Goal: Task Accomplishment & Management: Complete application form

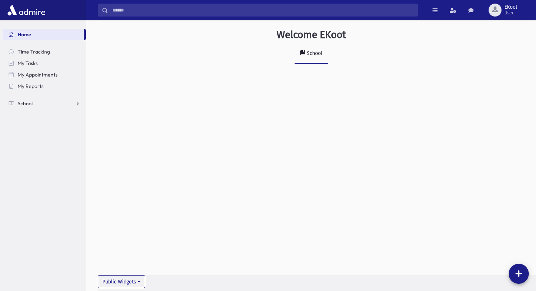
click at [60, 108] on link "School" at bounding box center [44, 103] width 83 height 11
click at [44, 134] on link "Infractions" at bounding box center [44, 137] width 83 height 11
click at [30, 166] on link "List" at bounding box center [44, 160] width 83 height 11
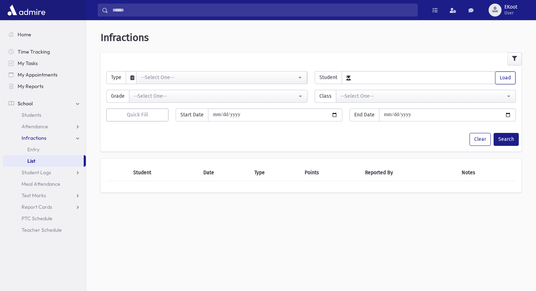
click at [153, 84] on div "**********" at bounding box center [311, 93] width 416 height 19
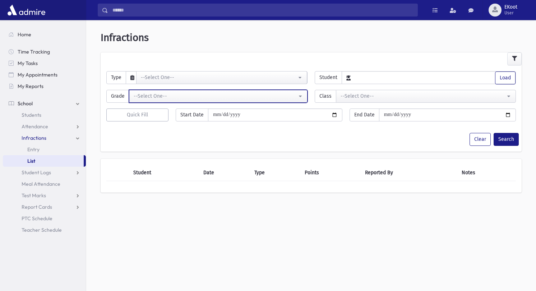
click at [153, 97] on div "--Select One--" at bounding box center [215, 96] width 163 height 8
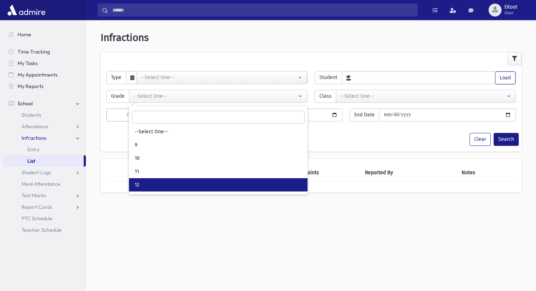
click at [164, 182] on link "12" at bounding box center [218, 184] width 178 height 13
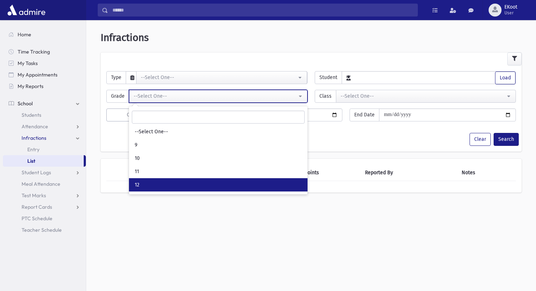
select select "*"
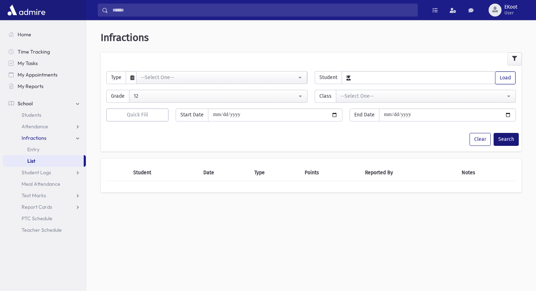
click at [511, 141] on button "Search" at bounding box center [505, 139] width 25 height 13
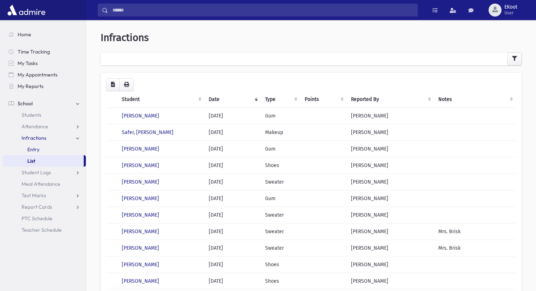
click at [54, 148] on link "Entry" at bounding box center [44, 149] width 83 height 11
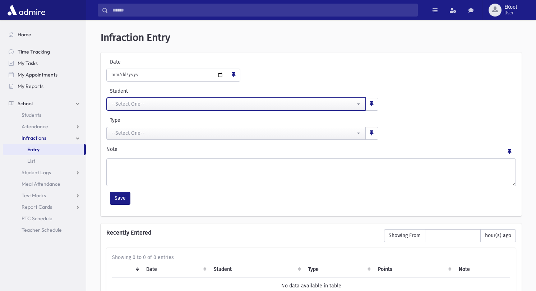
click at [148, 98] on button "--Select One--" at bounding box center [236, 104] width 259 height 13
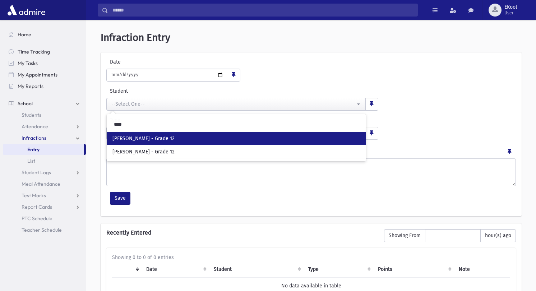
type input "****"
click at [138, 138] on span "Neiman, Riki - Grade 12" at bounding box center [143, 138] width 62 height 7
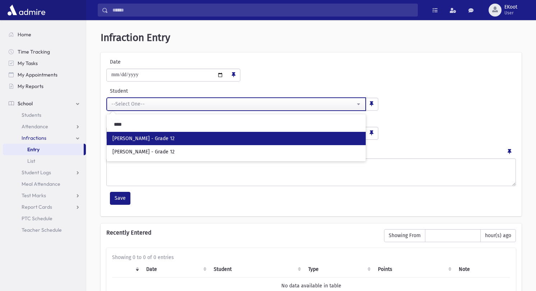
select select "****"
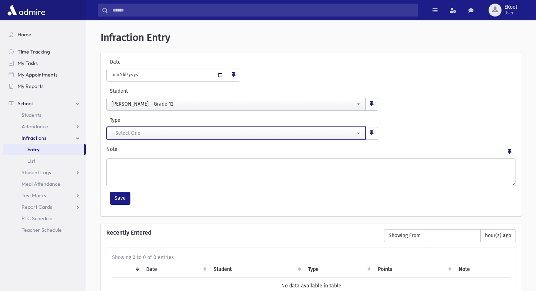
click at [131, 135] on div "--Select One--" at bounding box center [233, 133] width 244 height 8
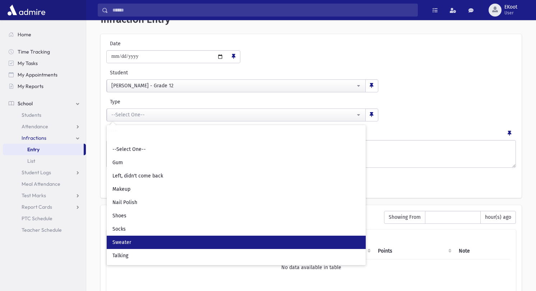
scroll to position [19, 0]
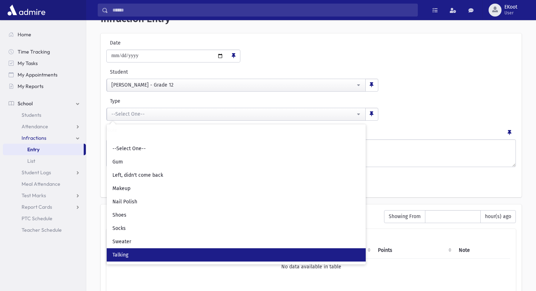
click at [143, 251] on link "Talking" at bounding box center [236, 254] width 259 height 13
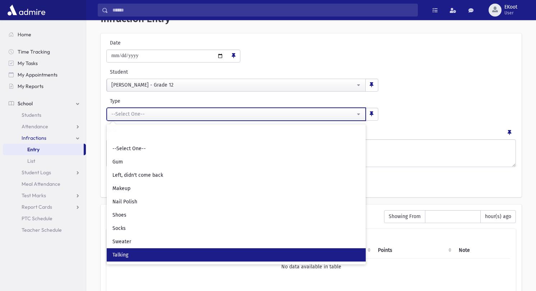
select select "*"
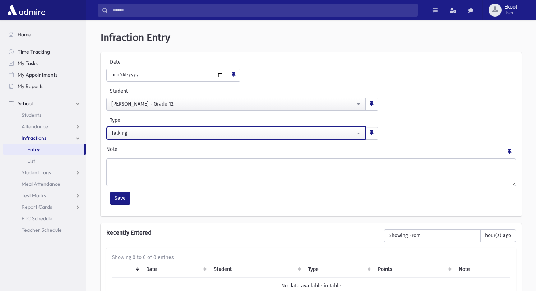
scroll to position [0, 0]
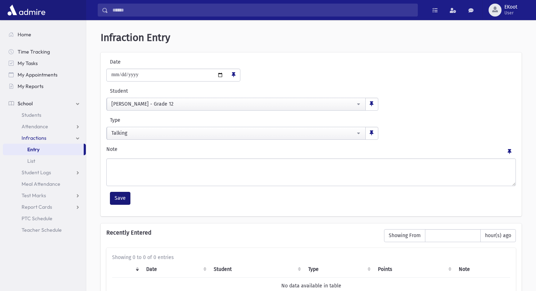
click at [124, 197] on button "Save" at bounding box center [120, 198] width 20 height 13
select select
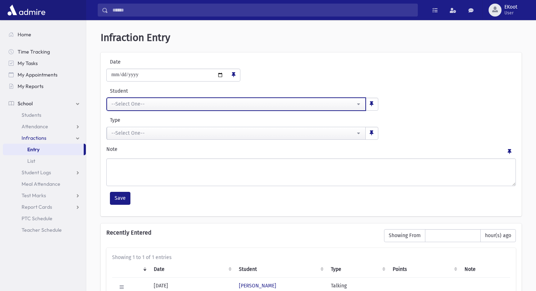
click at [123, 108] on button "--Select One--" at bounding box center [236, 104] width 259 height 13
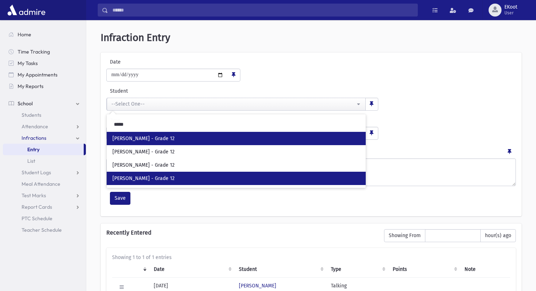
type input "*****"
click at [159, 176] on span "Wulliger, Rachelli - Grade 12" at bounding box center [143, 178] width 62 height 7
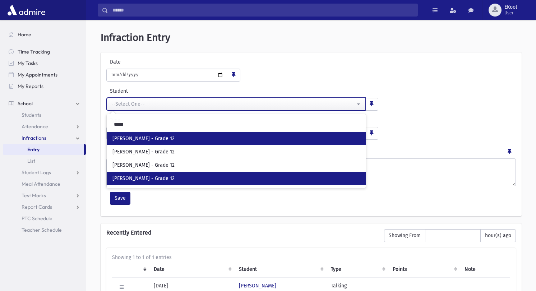
select select "****"
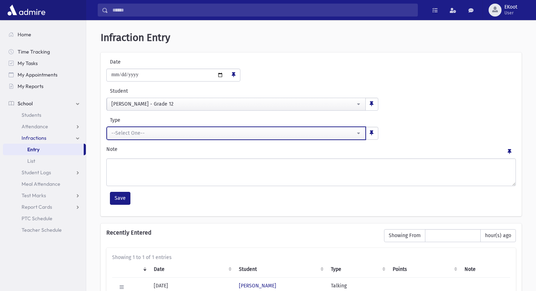
click at [132, 130] on div "--Select One--" at bounding box center [233, 133] width 244 height 8
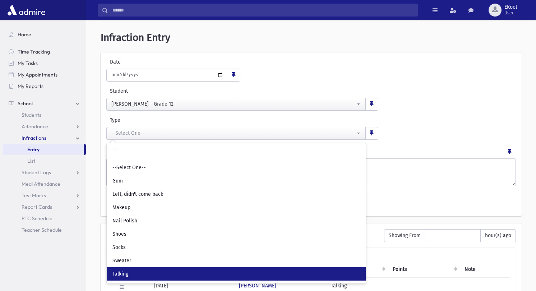
click at [149, 271] on link "Talking" at bounding box center [236, 273] width 259 height 13
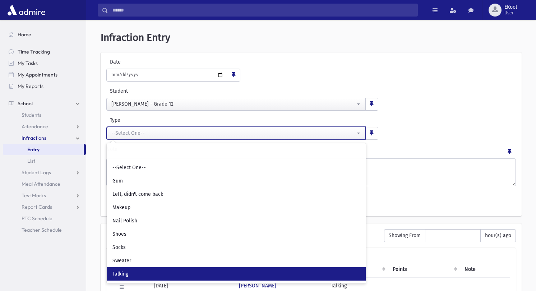
select select "*"
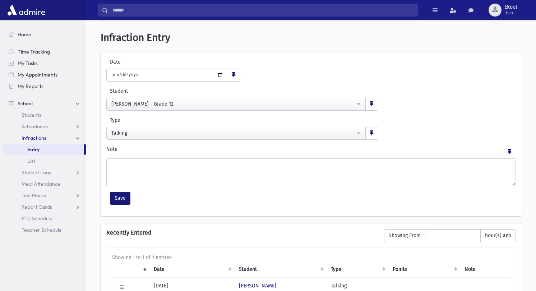
click at [121, 199] on button "Save" at bounding box center [120, 198] width 20 height 13
select select
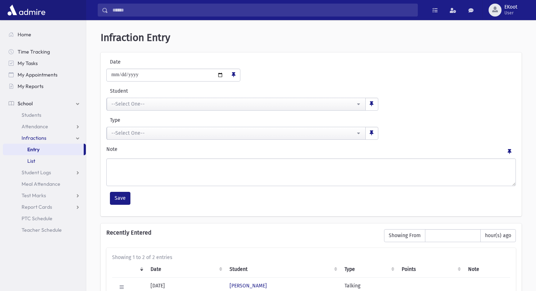
click at [39, 162] on link "List" at bounding box center [44, 160] width 83 height 11
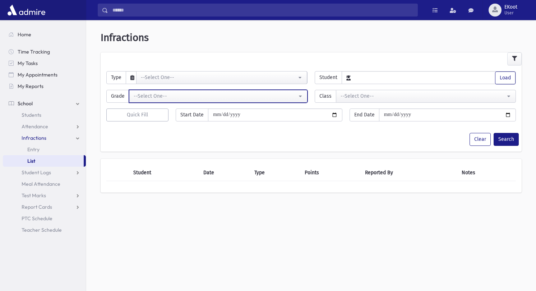
click at [158, 99] on div "--Select One--" at bounding box center [215, 96] width 163 height 8
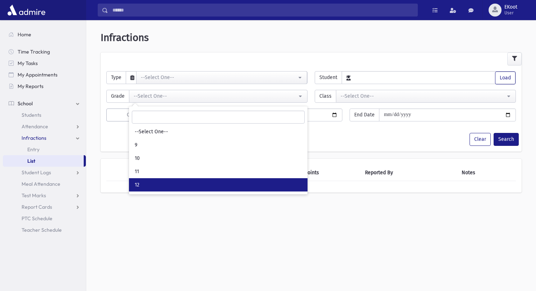
click at [153, 184] on link "12" at bounding box center [218, 184] width 178 height 13
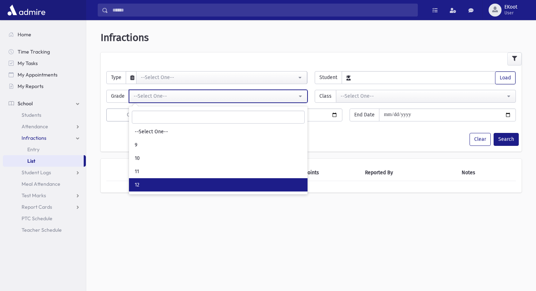
select select "*"
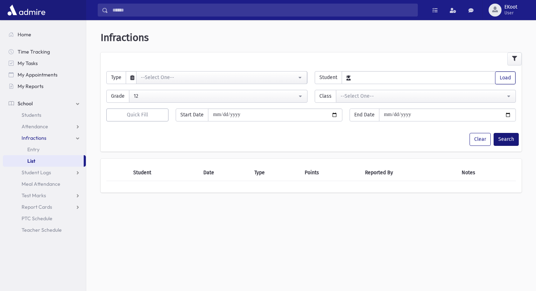
click at [503, 134] on button "Search" at bounding box center [505, 139] width 25 height 13
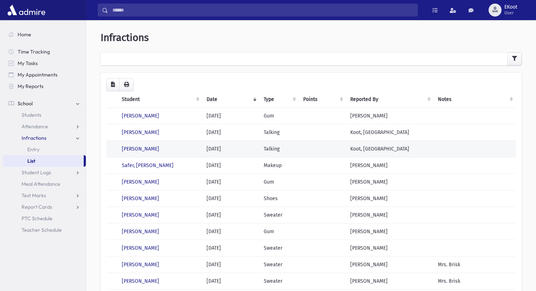
click at [286, 149] on td "Talking" at bounding box center [278, 148] width 39 height 17
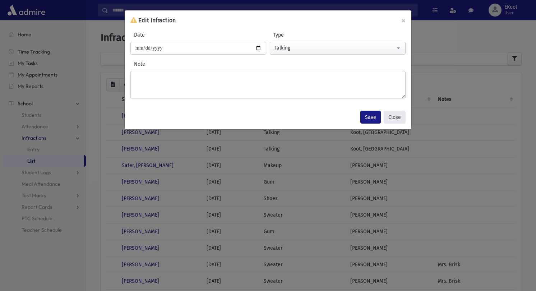
click at [393, 117] on button "Close" at bounding box center [394, 117] width 22 height 13
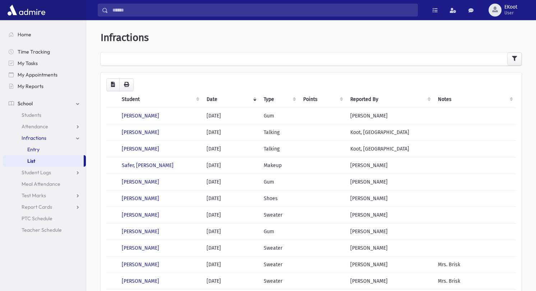
click at [61, 150] on link "Entry" at bounding box center [44, 149] width 83 height 11
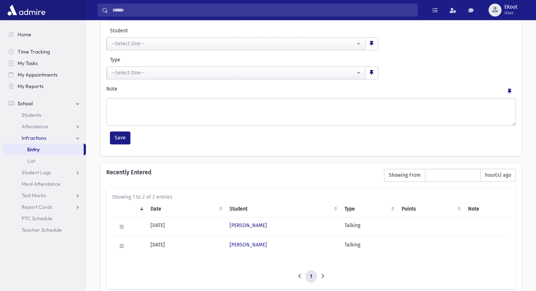
scroll to position [65, 0]
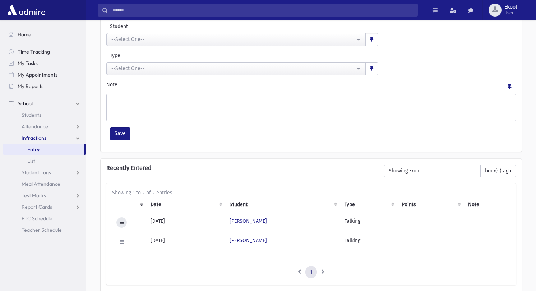
click at [121, 226] on button at bounding box center [121, 222] width 10 height 10
click at [140, 247] on link "Delete" at bounding box center [144, 250] width 57 height 13
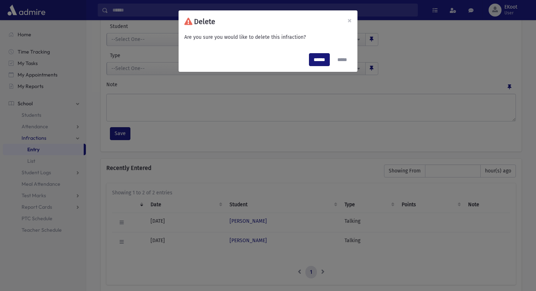
click at [317, 57] on input "******" at bounding box center [319, 59] width 21 height 13
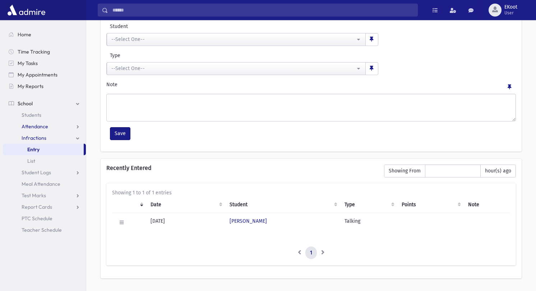
click at [35, 124] on span "Attendance" at bounding box center [35, 126] width 27 height 6
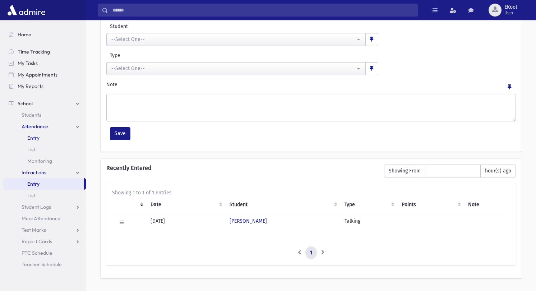
click at [32, 140] on span "Entry" at bounding box center [33, 138] width 12 height 6
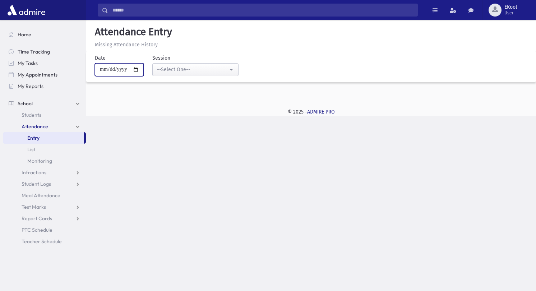
click at [117, 65] on input "**********" at bounding box center [119, 69] width 49 height 13
type input "**********"
click at [164, 66] on div "--Select One--" at bounding box center [192, 70] width 71 height 8
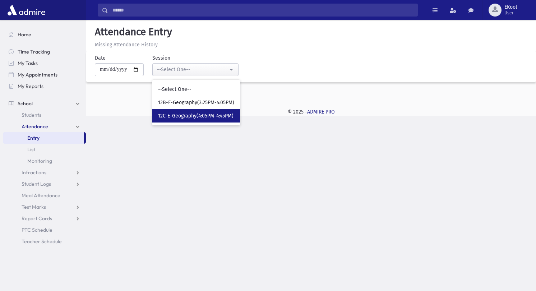
click at [178, 115] on span "12C-E-Geography(4:05PM-4:45PM)" at bounding box center [195, 115] width 75 height 7
select select "****"
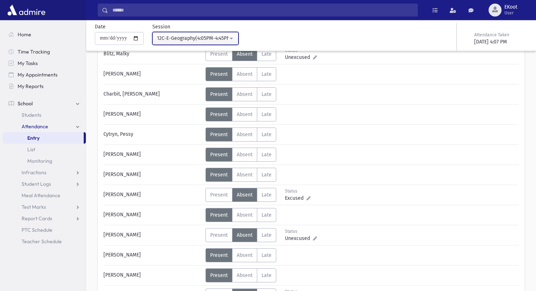
scroll to position [67, 0]
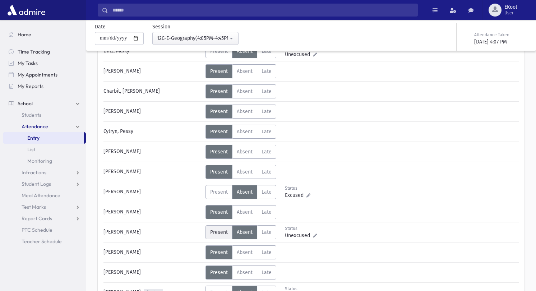
click at [222, 235] on label "Present P" at bounding box center [218, 232] width 27 height 14
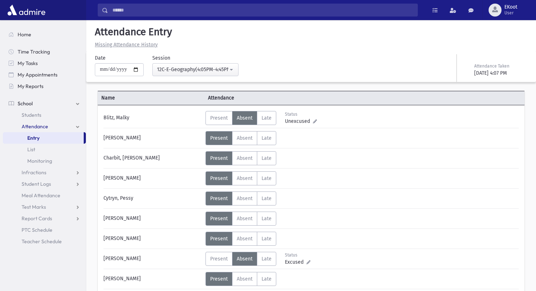
scroll to position [0, 0]
click at [120, 67] on input "**********" at bounding box center [119, 69] width 49 height 13
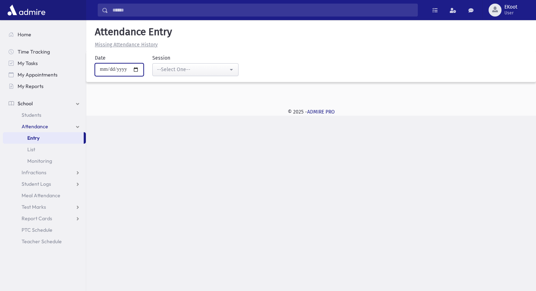
type input "**********"
click at [162, 67] on div "--Select One--" at bounding box center [192, 70] width 71 height 8
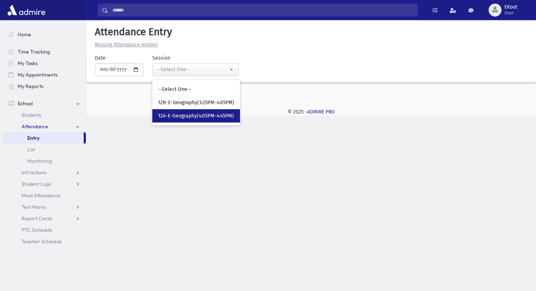
click at [175, 114] on span "12A-E-Geography(4:05PM-4:45PM)" at bounding box center [196, 115] width 76 height 7
select select "****"
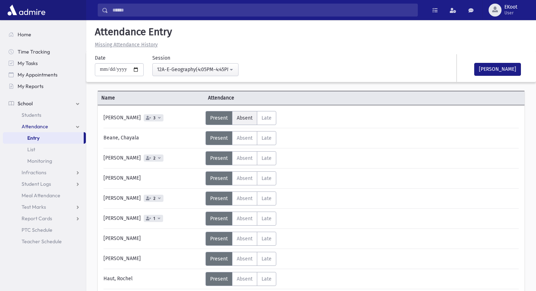
click at [240, 114] on label "Absent A" at bounding box center [244, 118] width 25 height 14
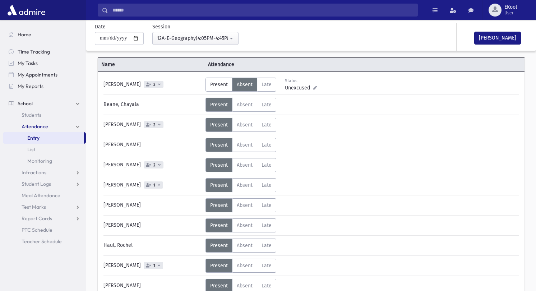
scroll to position [34, 0]
click at [244, 160] on label "Absent A" at bounding box center [244, 164] width 25 height 14
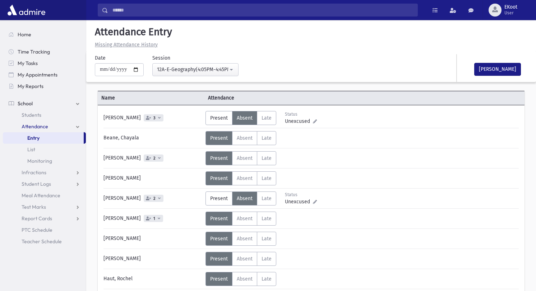
scroll to position [0, 0]
click at [490, 69] on button "[PERSON_NAME]" at bounding box center [497, 69] width 47 height 13
